Goal: Navigation & Orientation: Find specific page/section

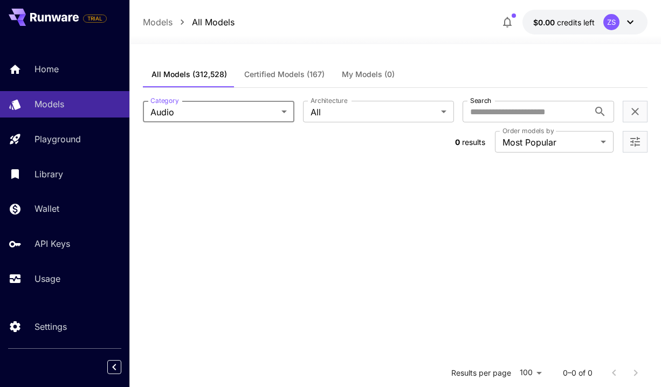
scroll to position [271, 0]
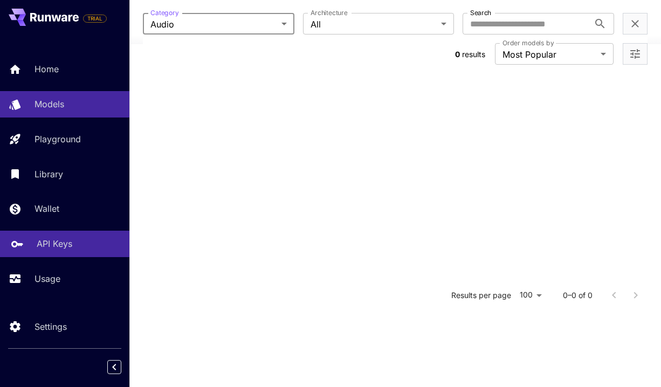
click at [35, 248] on link "API Keys" at bounding box center [64, 244] width 129 height 26
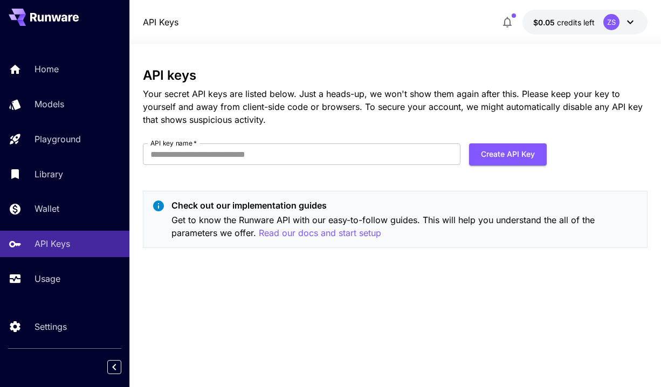
click at [614, 21] on div "ZS" at bounding box center [612, 22] width 16 height 16
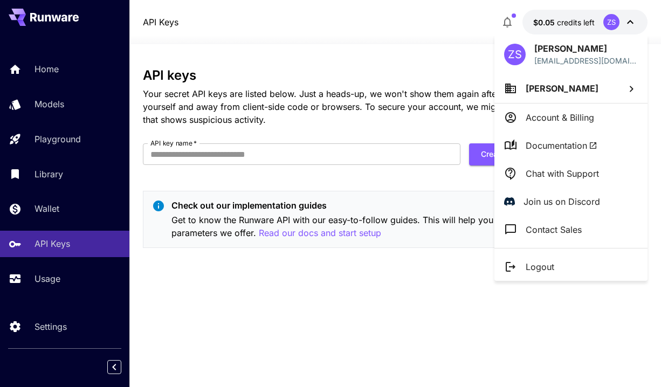
click at [323, 72] on div at bounding box center [330, 193] width 661 height 387
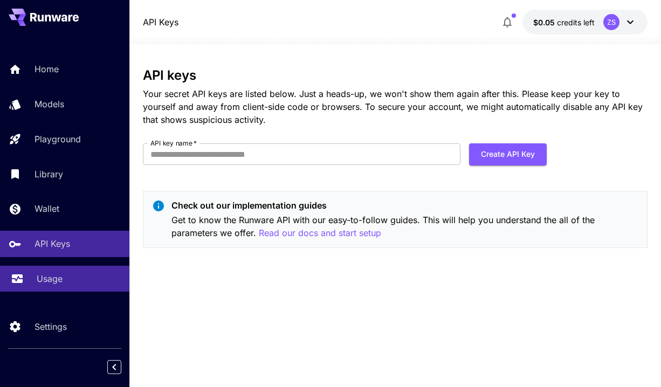
click at [61, 285] on p "Usage" at bounding box center [50, 278] width 26 height 13
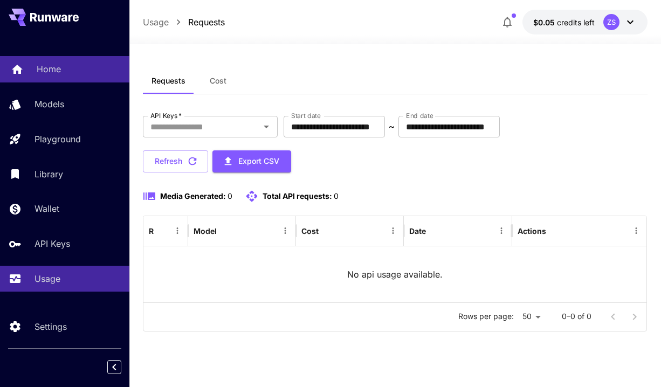
click at [47, 60] on link "Home" at bounding box center [64, 69] width 129 height 26
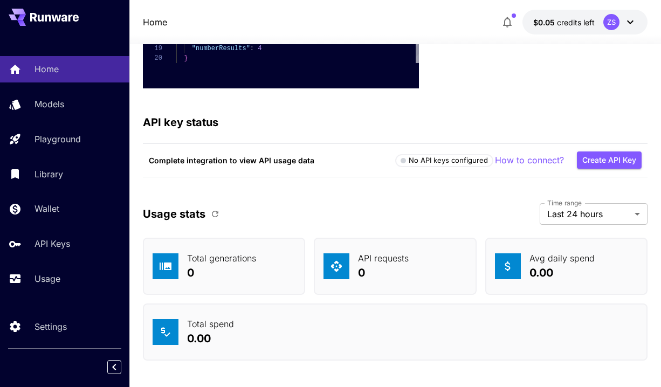
scroll to position [3838, 0]
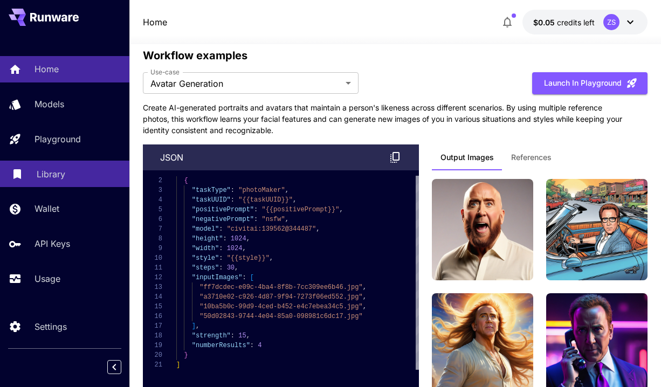
click at [50, 170] on p "Library" at bounding box center [51, 174] width 29 height 13
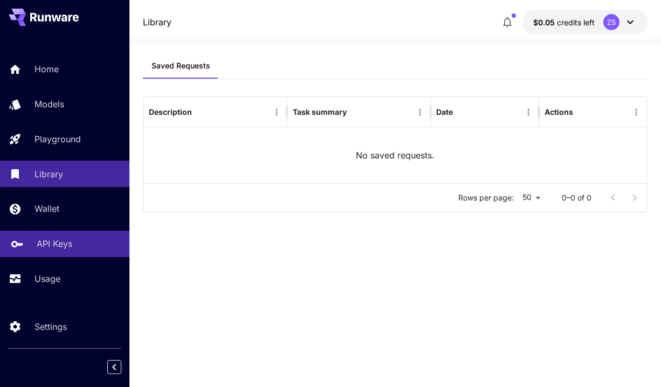
click at [52, 249] on p "API Keys" at bounding box center [55, 243] width 36 height 13
